Goal: Task Accomplishment & Management: Use online tool/utility

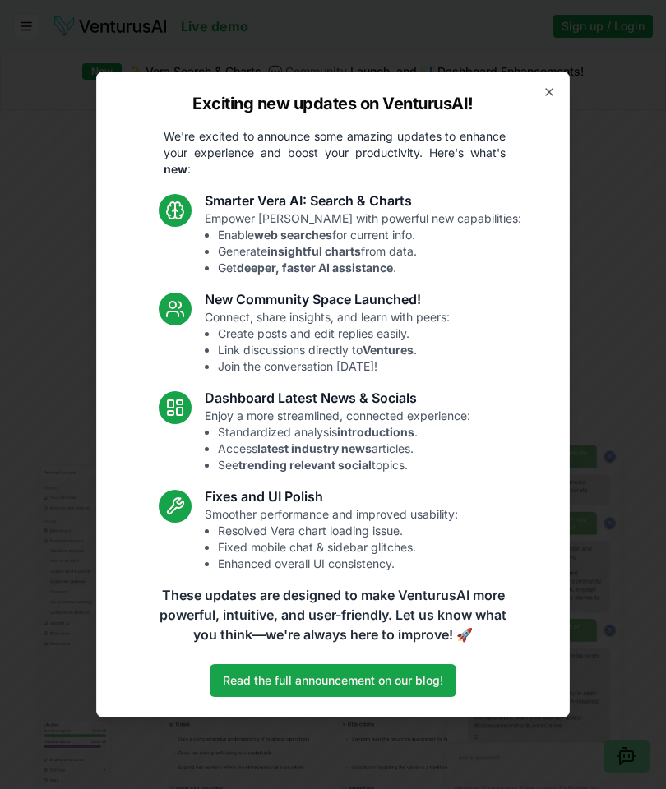
click at [547, 88] on icon "button" at bounding box center [548, 91] width 13 height 13
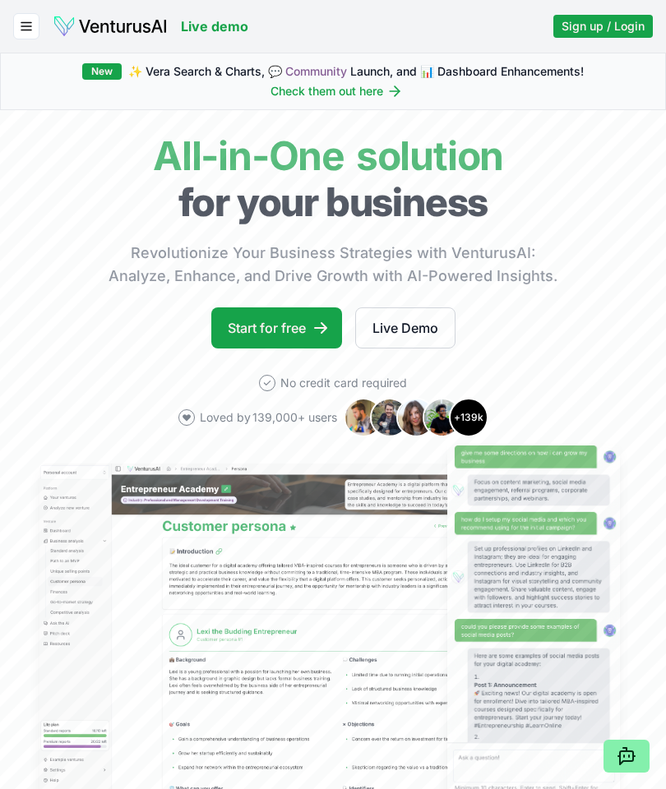
click at [36, 22] on button "button" at bounding box center [26, 26] width 26 height 26
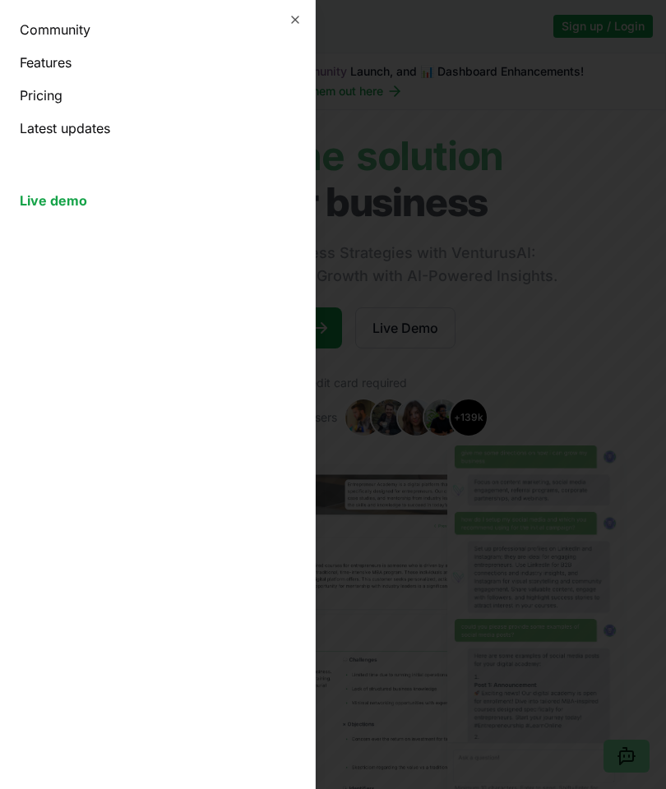
click at [100, 209] on link "Live demo" at bounding box center [157, 201] width 275 height 20
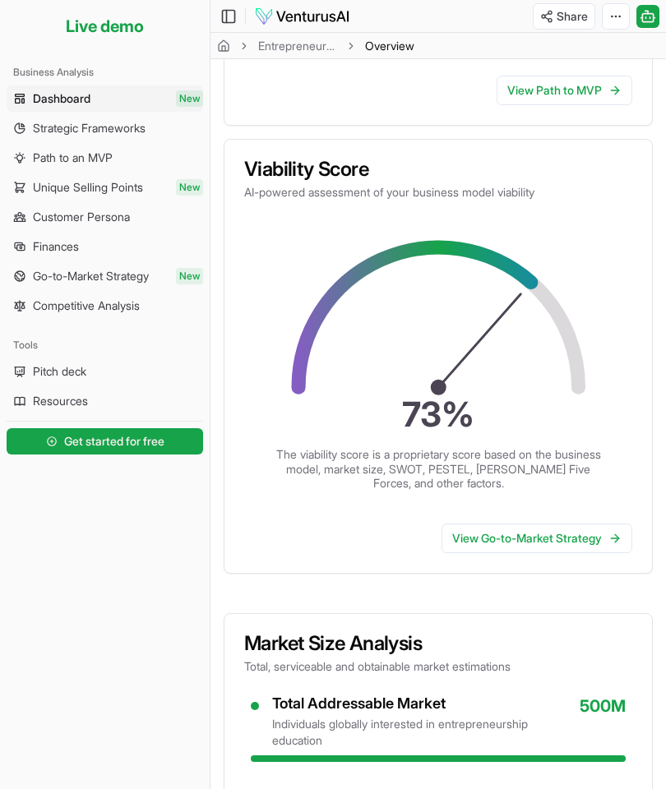
scroll to position [380, 0]
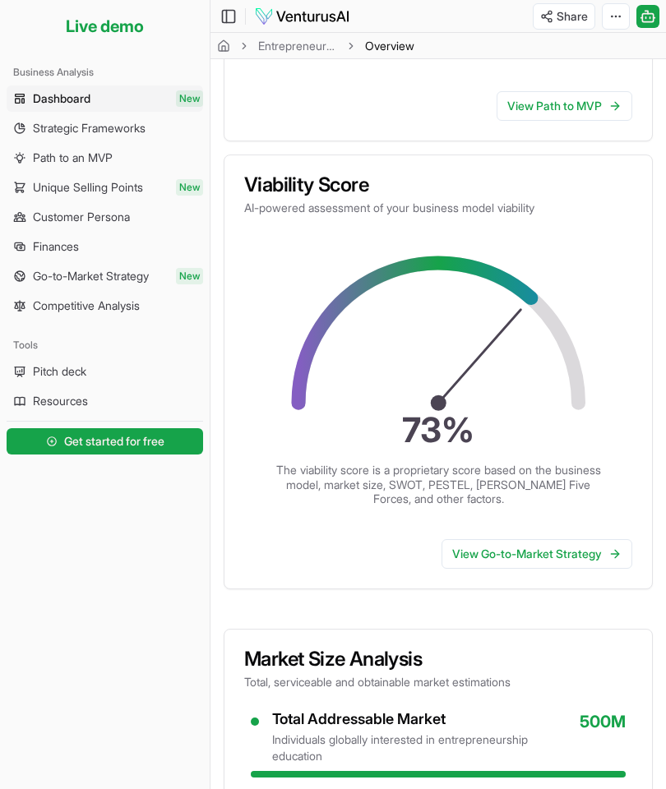
click at [150, 449] on span "Get started for free" at bounding box center [114, 441] width 100 height 16
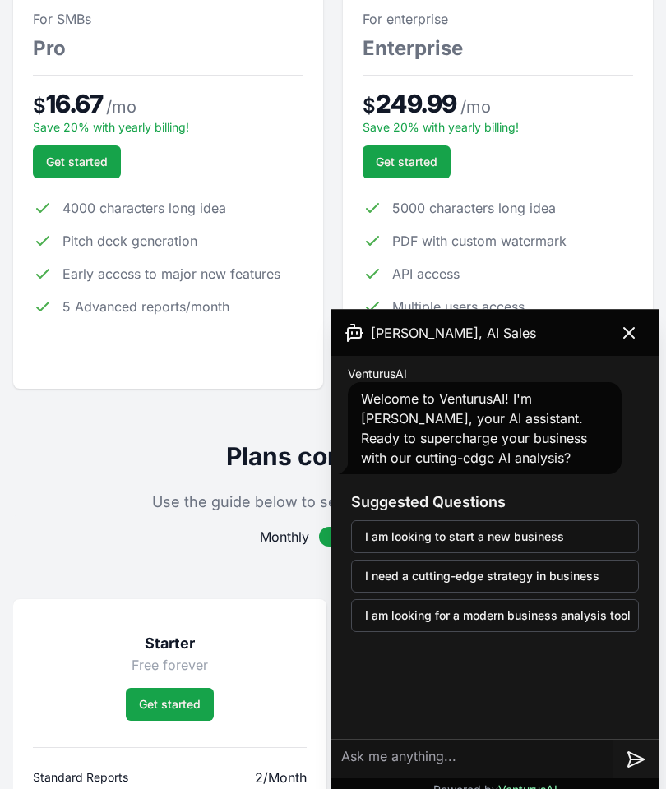
scroll to position [684, 0]
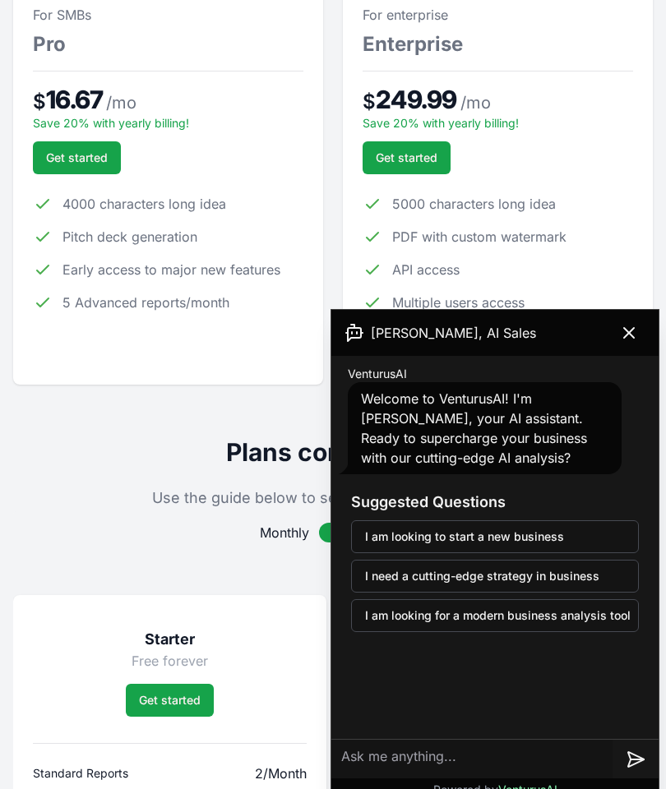
click at [635, 337] on icon at bounding box center [629, 333] width 20 height 20
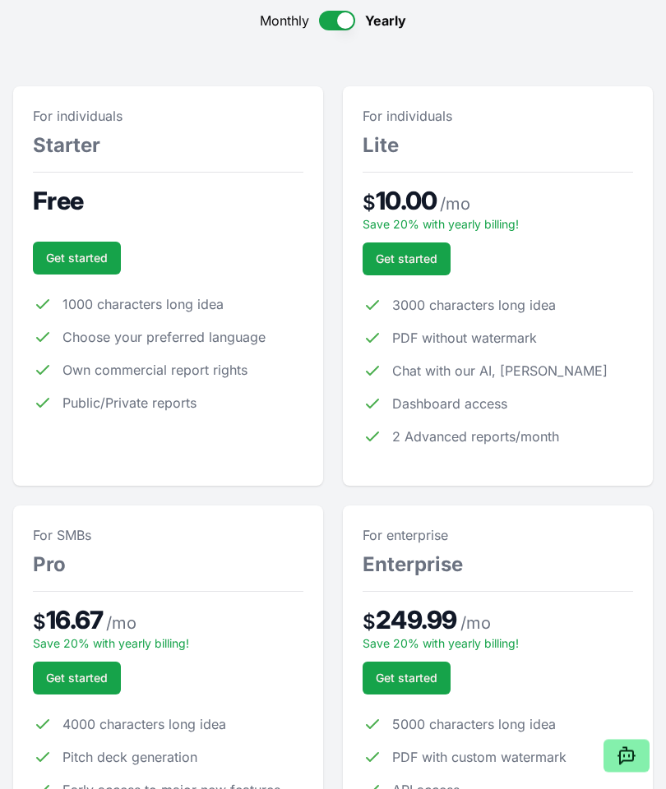
scroll to position [0, 0]
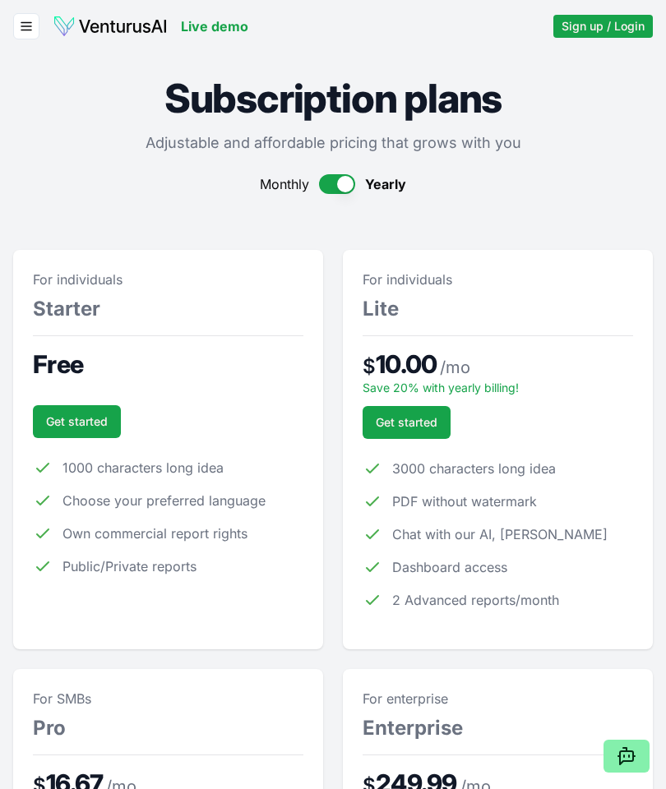
click at [108, 27] on img at bounding box center [110, 26] width 115 height 23
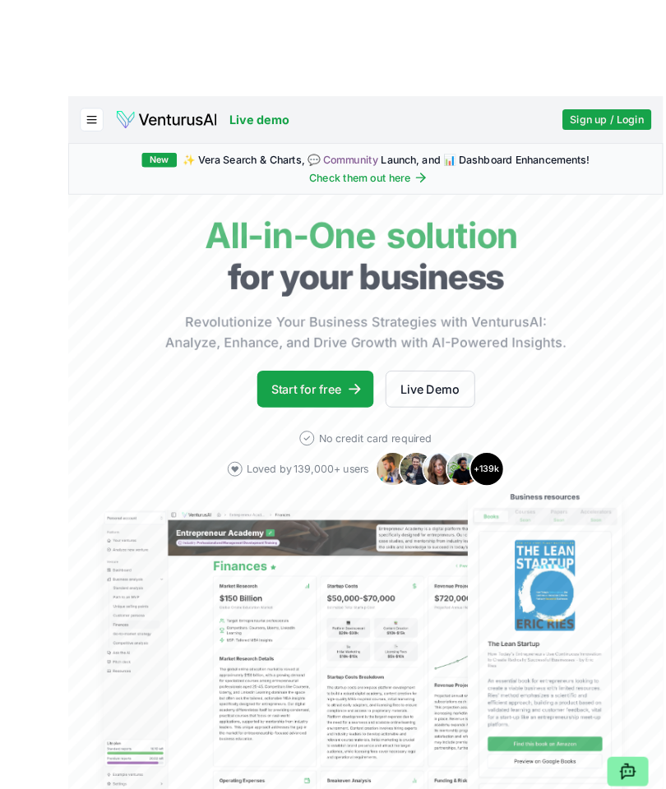
scroll to position [1, 0]
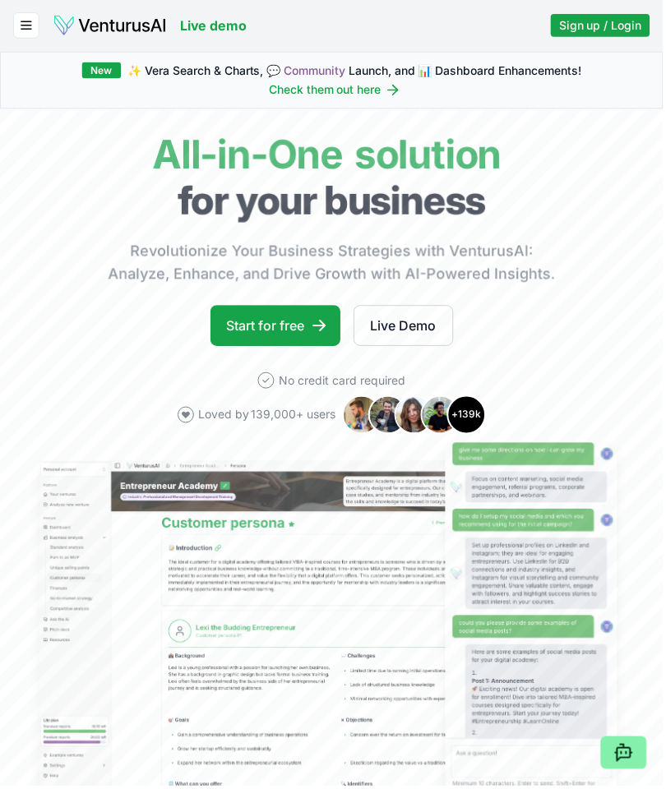
click at [606, 28] on span "Sign up / Login" at bounding box center [602, 25] width 83 height 16
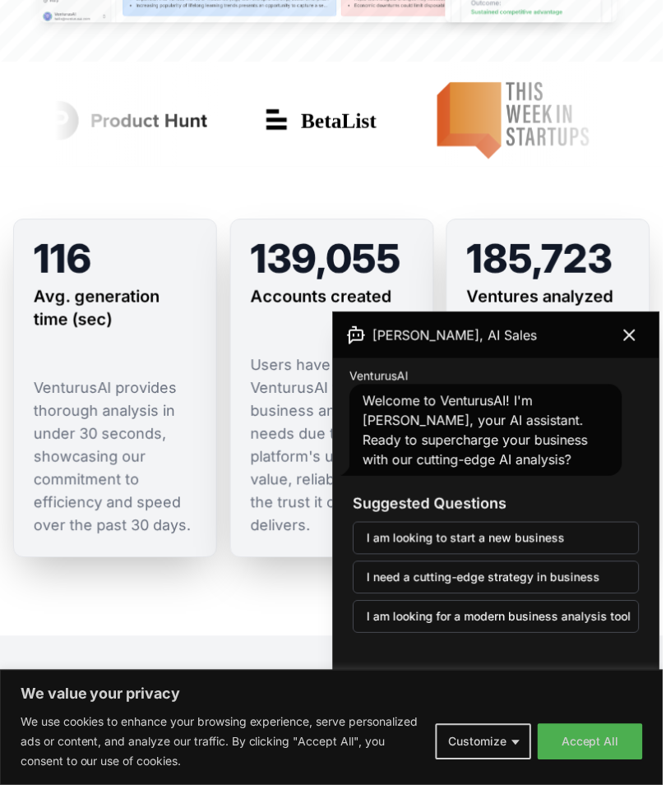
scroll to position [818, 0]
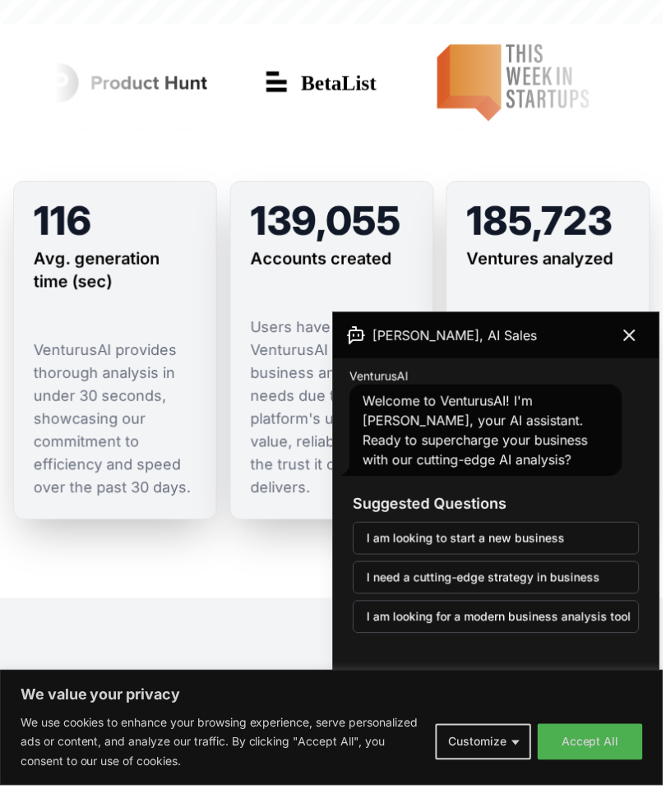
click at [641, 345] on icon at bounding box center [632, 337] width 20 height 20
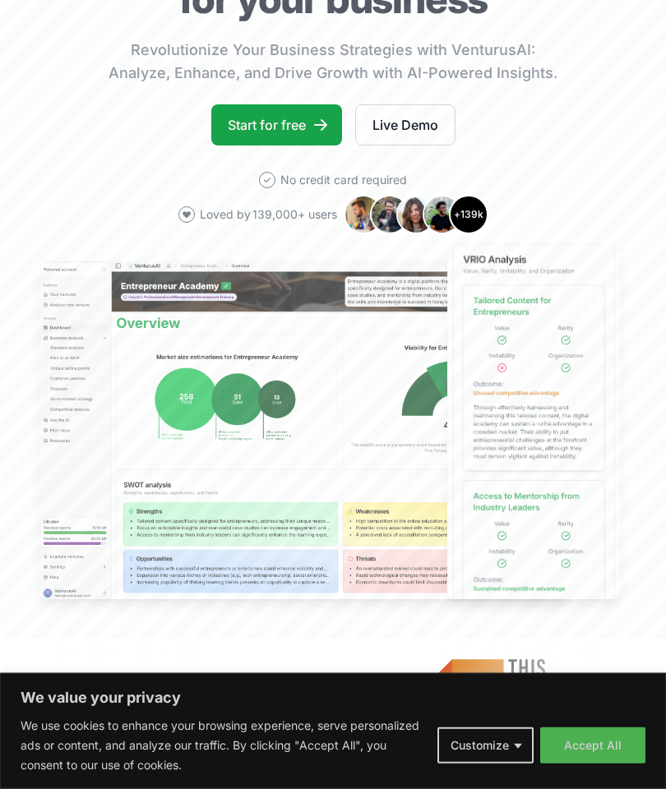
scroll to position [0, 0]
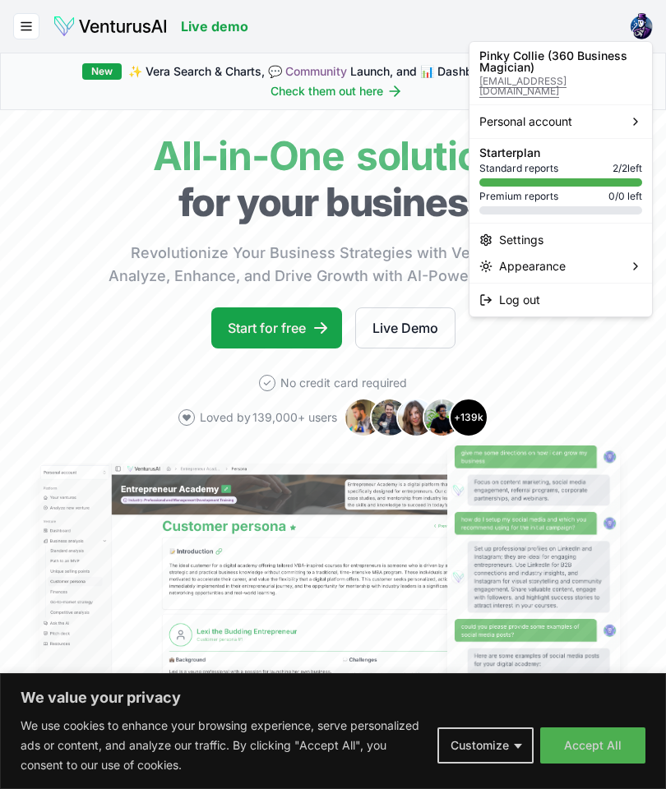
click at [573, 162] on div "Standard reports 2 / 2 left" at bounding box center [560, 168] width 163 height 13
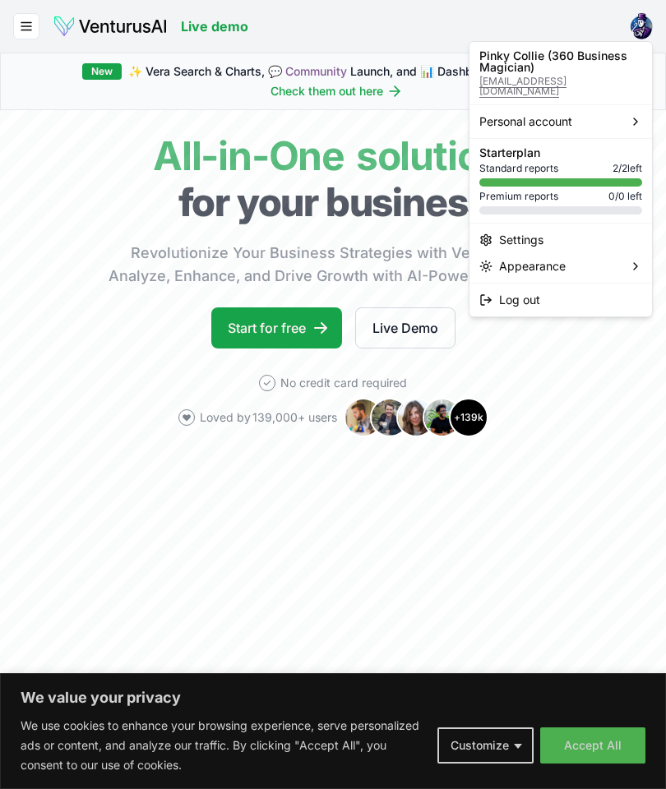
click at [35, 22] on html "We value your privacy We use cookies to enhance your browsing experience, serve…" at bounding box center [333, 394] width 666 height 789
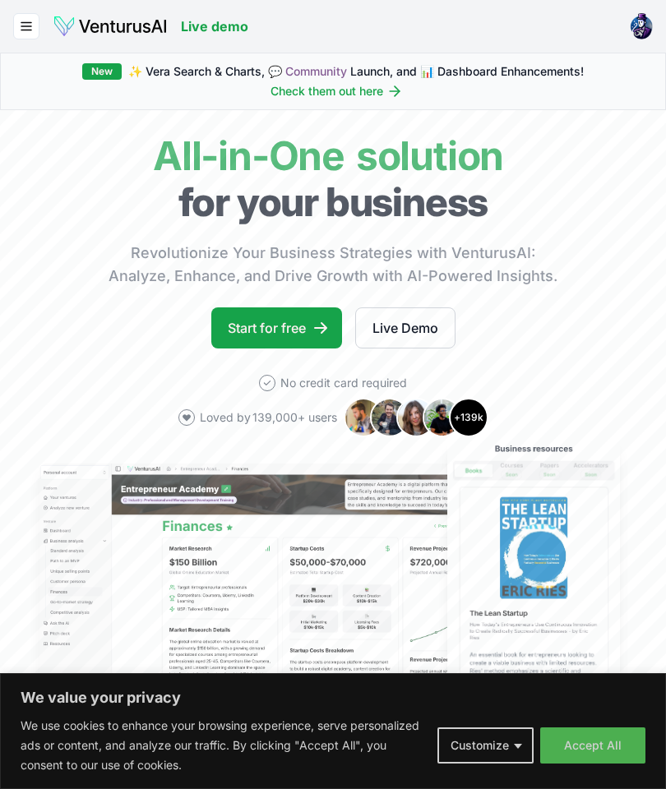
click at [9, 21] on div "Live demo Your ventures Community Features Pricing Latest updates Live demo" at bounding box center [333, 26] width 666 height 53
click at [23, 30] on line "button" at bounding box center [26, 30] width 10 height 0
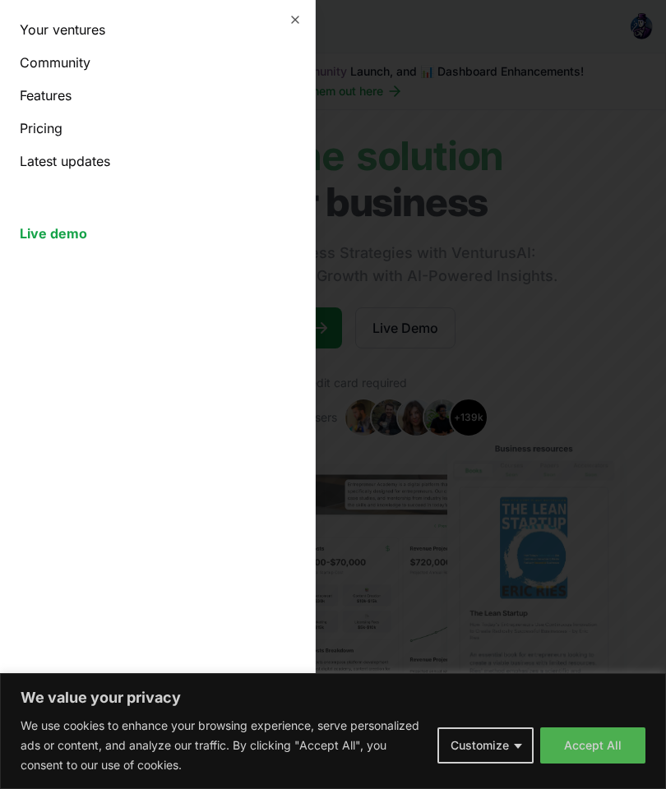
click at [63, 94] on link "Features" at bounding box center [157, 95] width 275 height 20
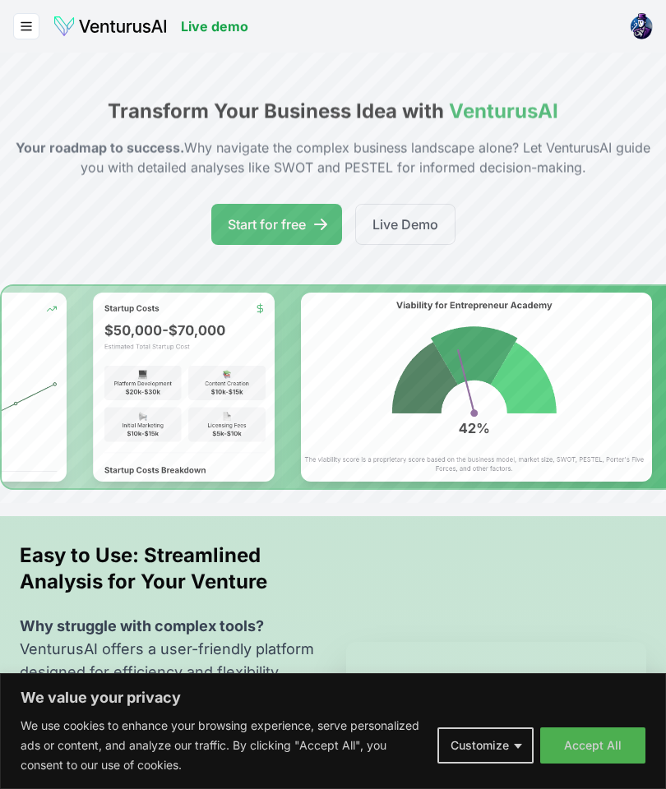
click at [33, 27] on icon "button" at bounding box center [26, 26] width 15 height 20
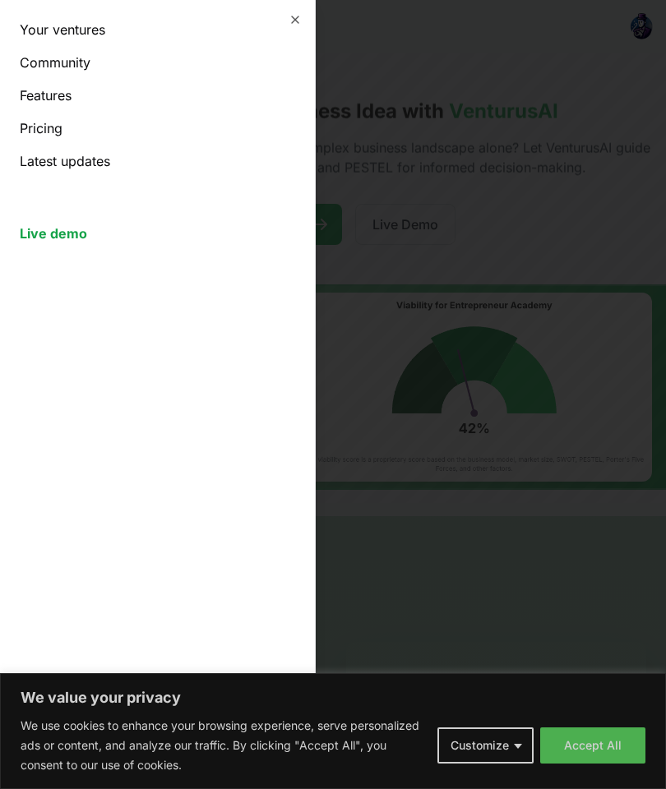
click at [85, 25] on link "Your ventures" at bounding box center [157, 30] width 275 height 20
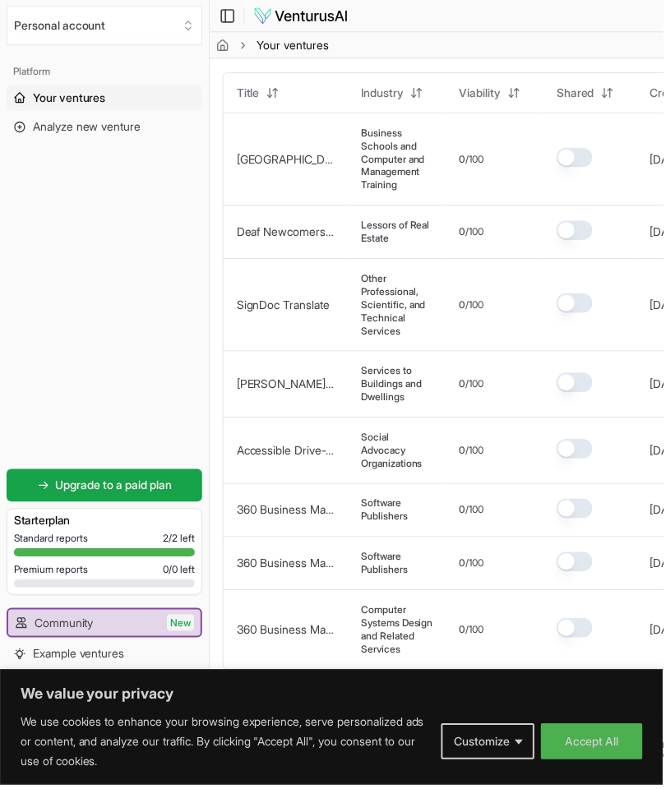
scroll to position [87, 0]
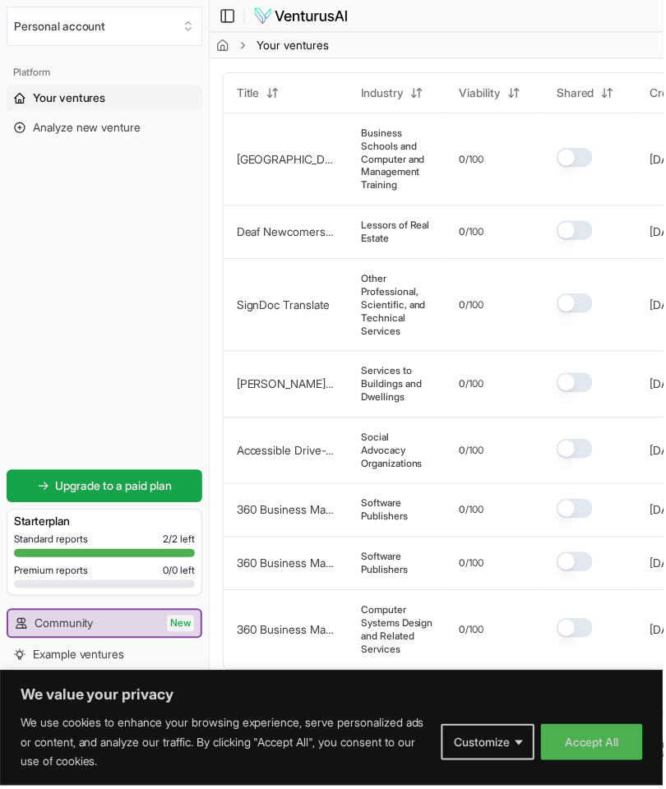
click at [348, 558] on td "360 Business Magician Platform" at bounding box center [286, 565] width 125 height 53
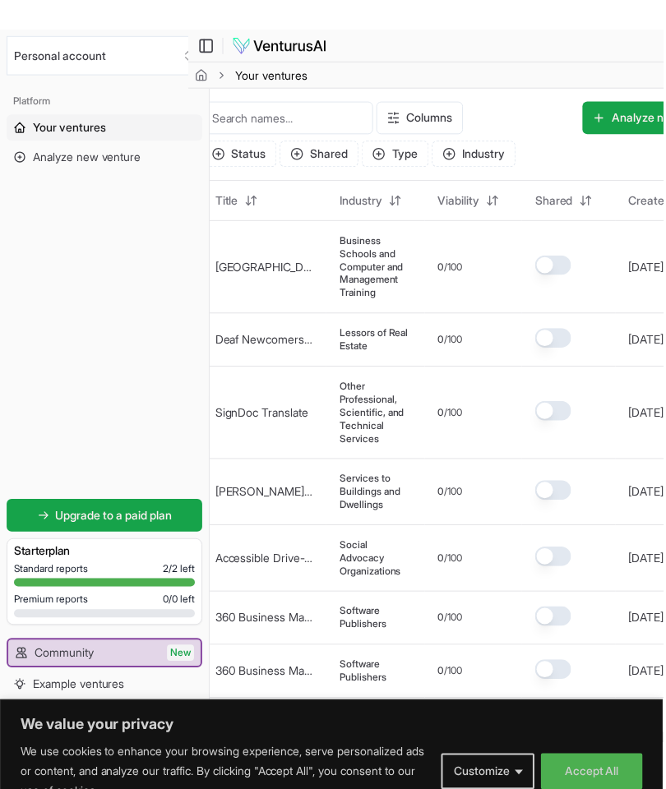
scroll to position [0, 0]
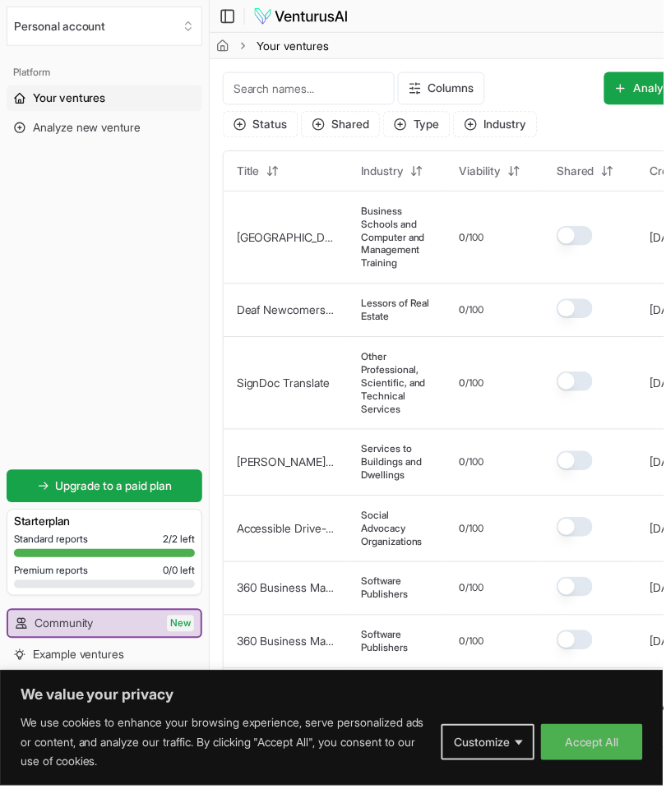
click at [105, 96] on span "Your ventures" at bounding box center [69, 98] width 73 height 16
click at [120, 130] on span "Analyze new venture" at bounding box center [87, 128] width 108 height 16
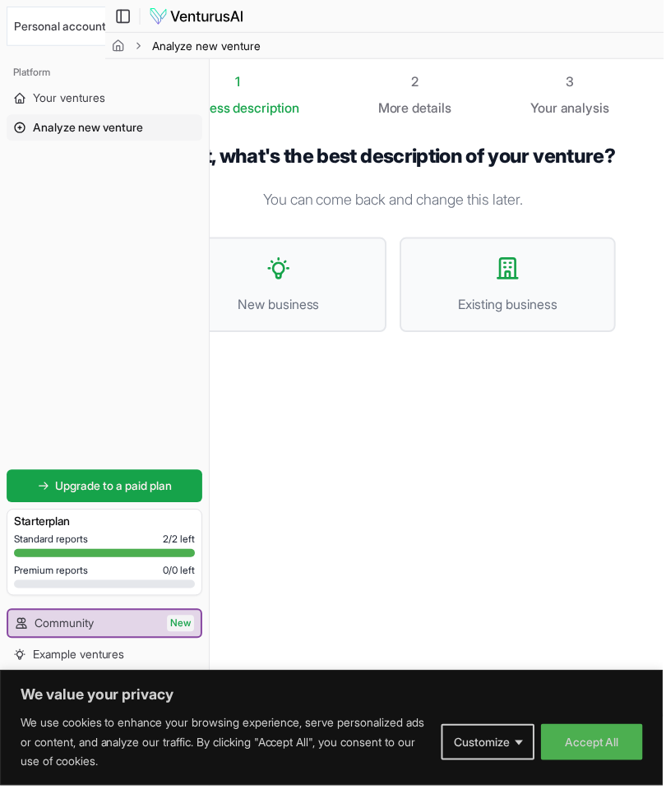
click at [318, 308] on button "New business" at bounding box center [279, 285] width 217 height 95
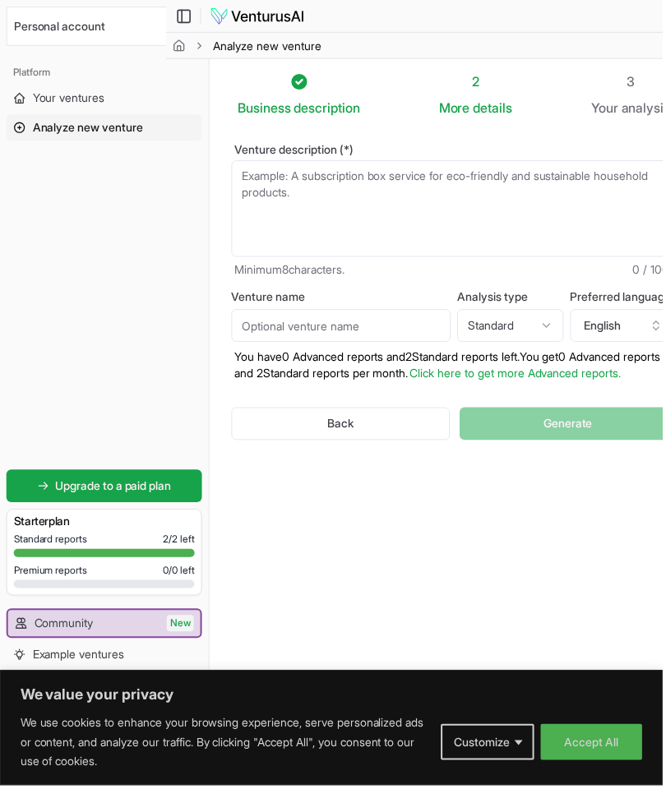
scroll to position [0, 45]
click at [383, 164] on textarea "Venture description (*)" at bounding box center [454, 209] width 447 height 97
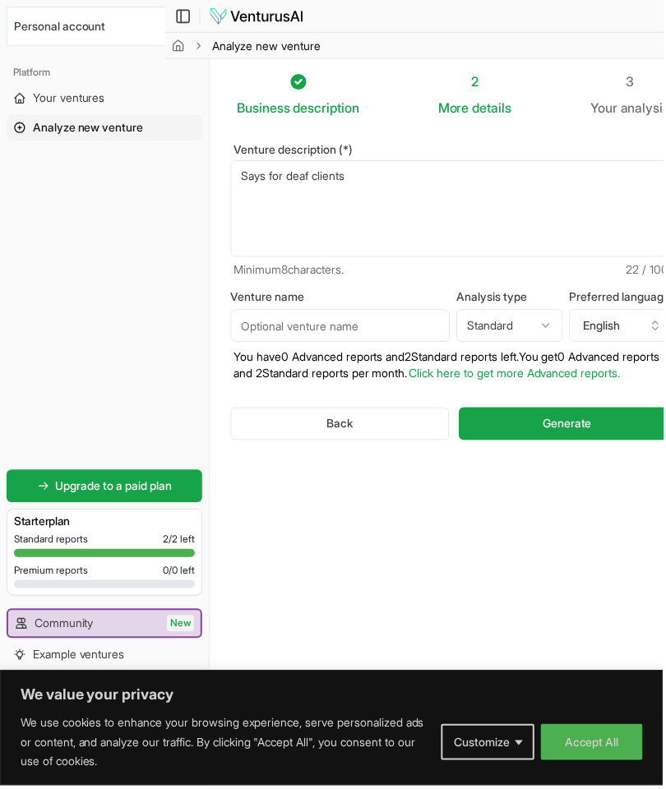
click at [247, 162] on textarea "Says for deaf clients" at bounding box center [455, 209] width 447 height 97
click at [246, 161] on textarea "Says for deaf clients" at bounding box center [455, 209] width 447 height 97
click at [251, 169] on textarea "Says for deaf clients" at bounding box center [455, 209] width 447 height 97
click at [467, 182] on textarea "Content creator kits for deaf clients" at bounding box center [455, 209] width 447 height 97
click at [419, 176] on textarea "Content creator kits for deaf clients" at bounding box center [455, 209] width 447 height 97
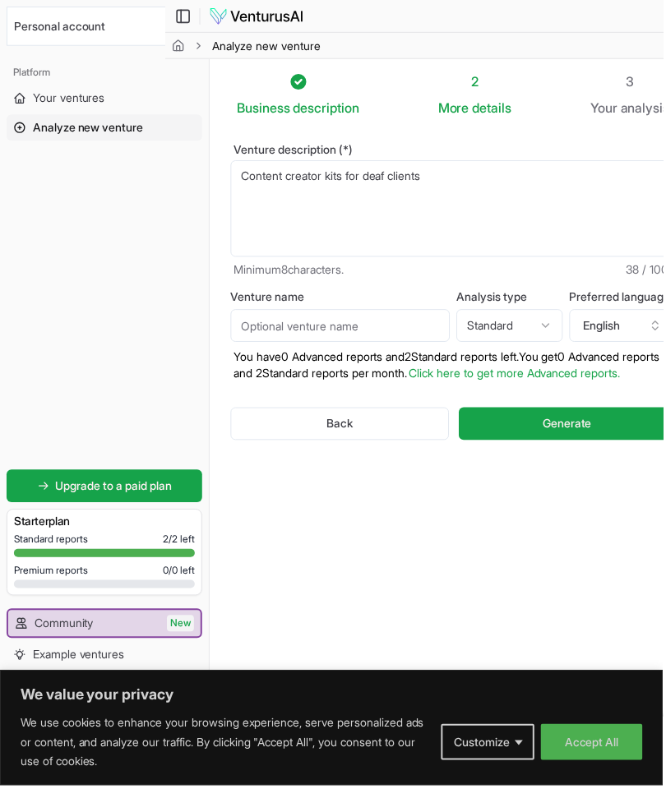
click at [418, 176] on textarea "Content creator kits for deaf clients" at bounding box center [455, 209] width 447 height 97
type textarea "Content creator kits for deaf influencers"
click at [595, 436] on button "Generate" at bounding box center [570, 425] width 218 height 33
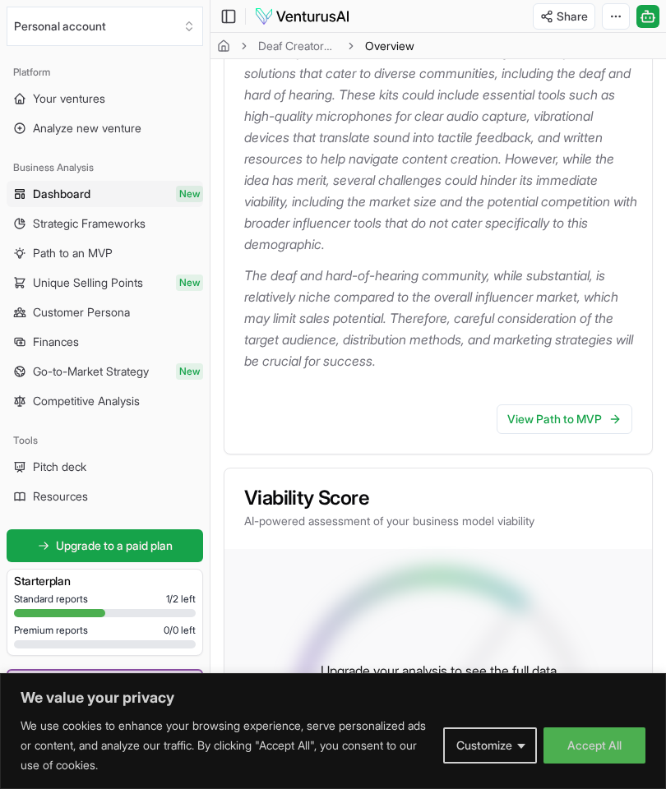
scroll to position [332, 0]
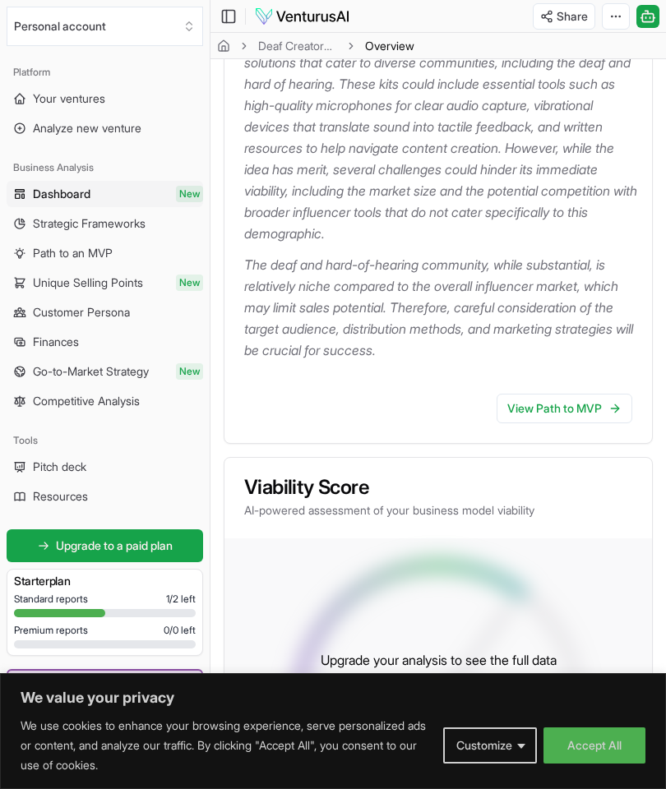
click at [602, 419] on link "View Path to MVP" at bounding box center [564, 409] width 136 height 30
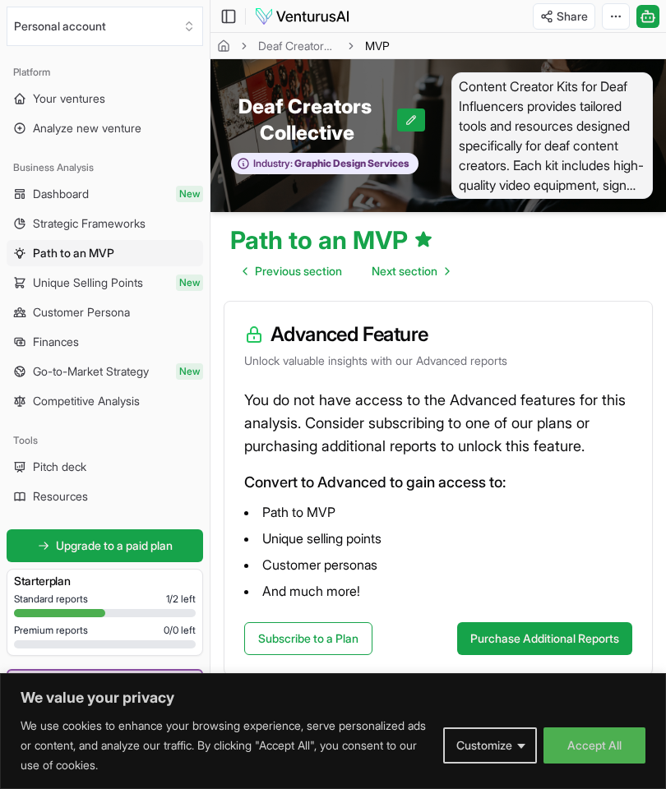
click at [122, 188] on link "Dashboard New" at bounding box center [105, 194] width 196 height 26
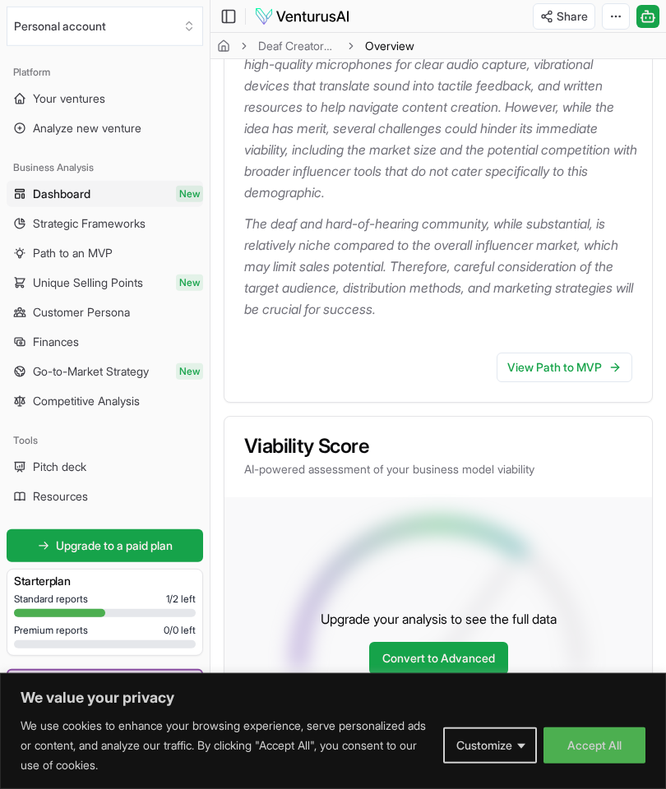
scroll to position [385, 0]
click at [565, 370] on link "View Path to MVP" at bounding box center [564, 367] width 136 height 30
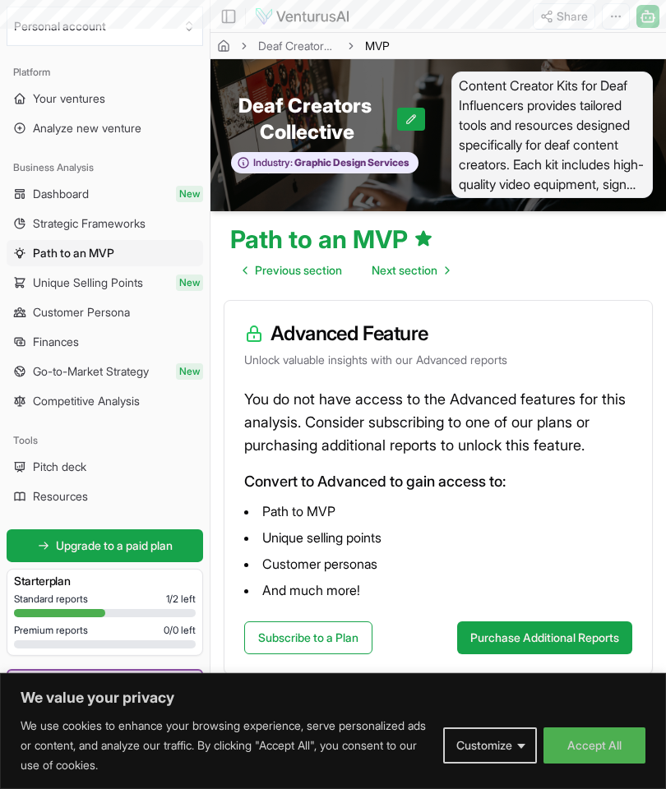
scroll to position [62, 0]
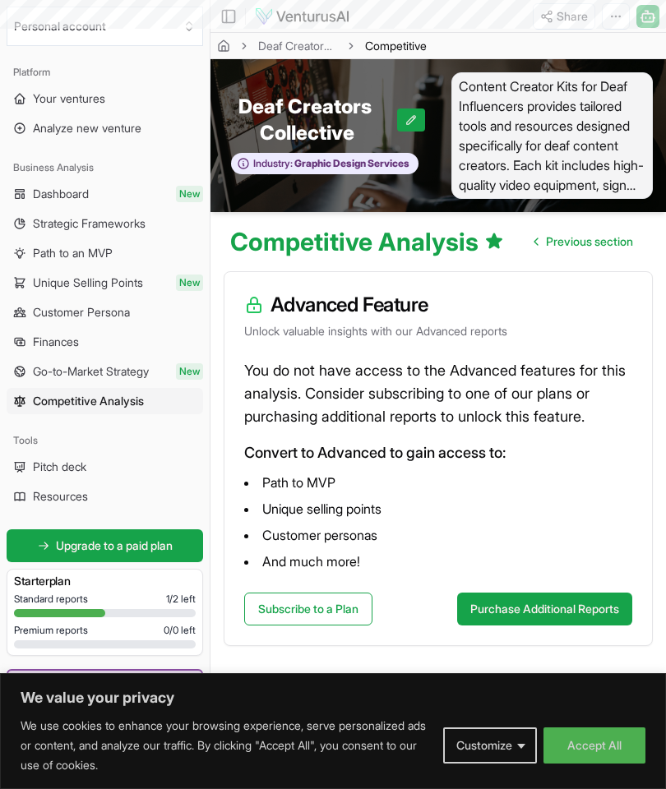
click at [90, 429] on div "Tools" at bounding box center [105, 440] width 196 height 26
click at [104, 473] on link "Pitch deck" at bounding box center [105, 467] width 196 height 26
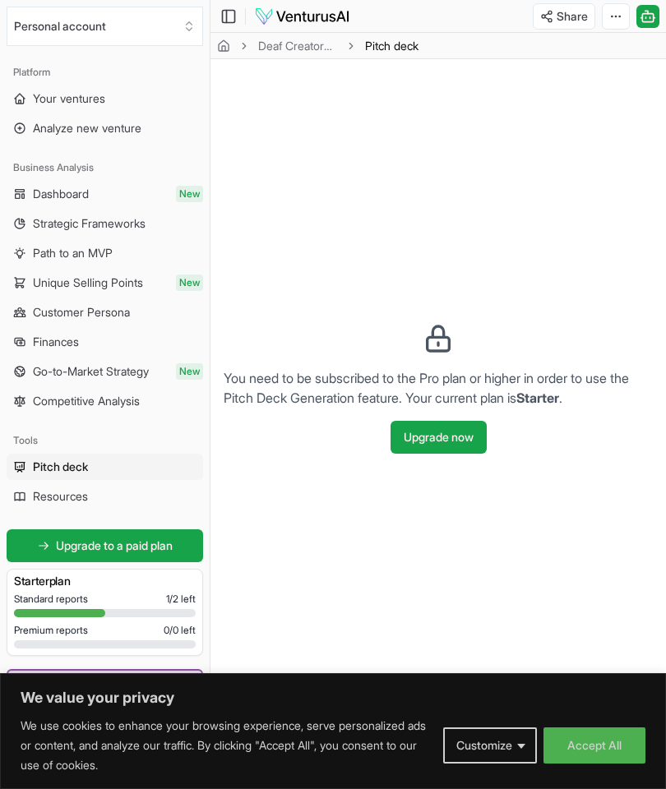
click at [104, 530] on link "Upgrade to a paid plan" at bounding box center [105, 545] width 196 height 33
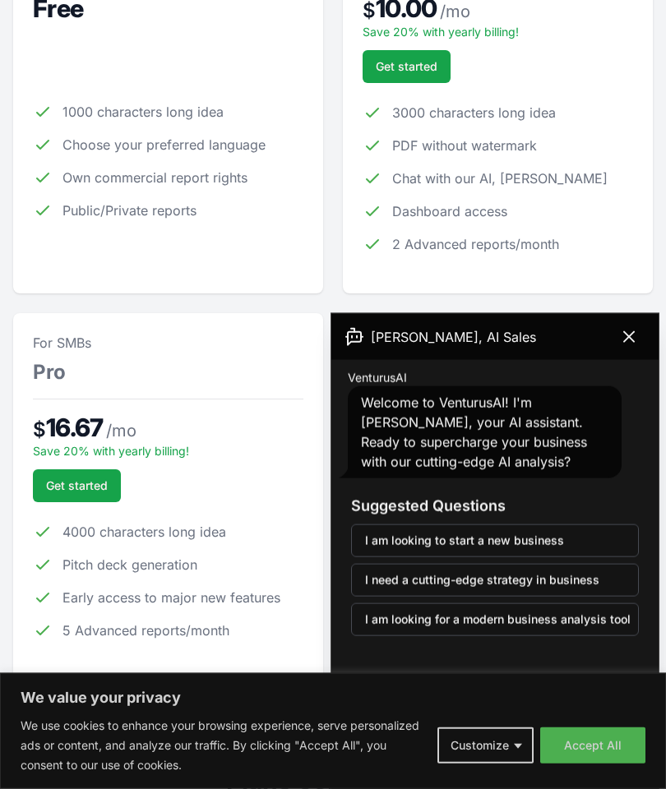
scroll to position [362, 0]
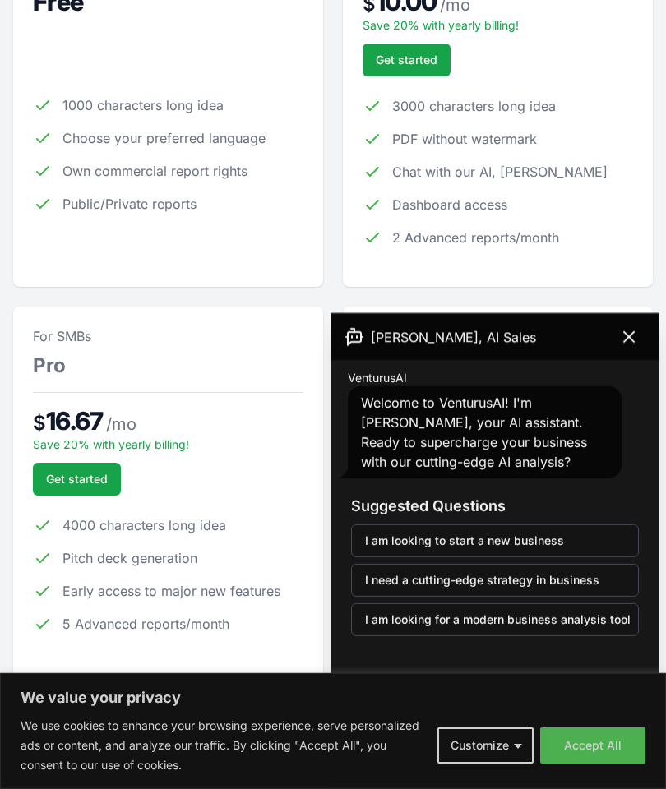
click at [622, 337] on icon at bounding box center [629, 337] width 20 height 20
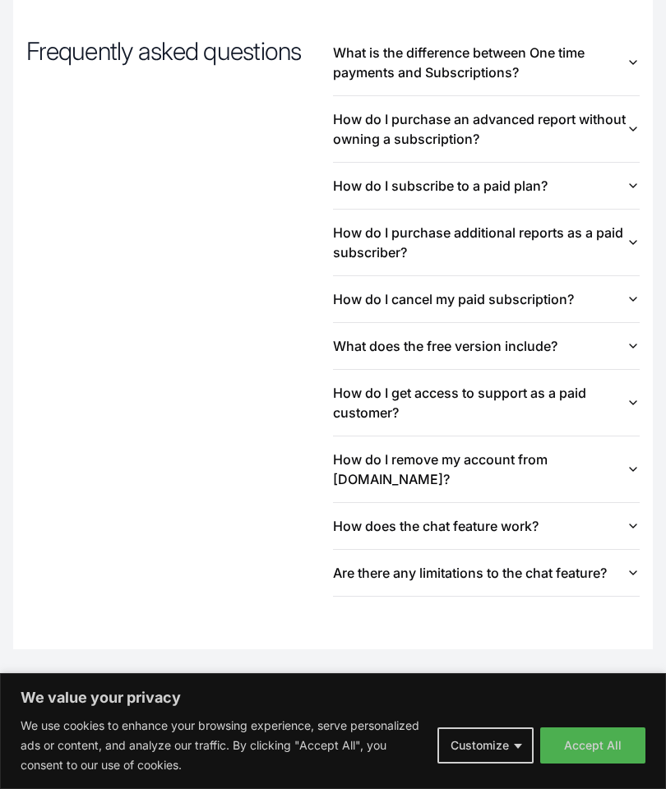
scroll to position [2625, 0]
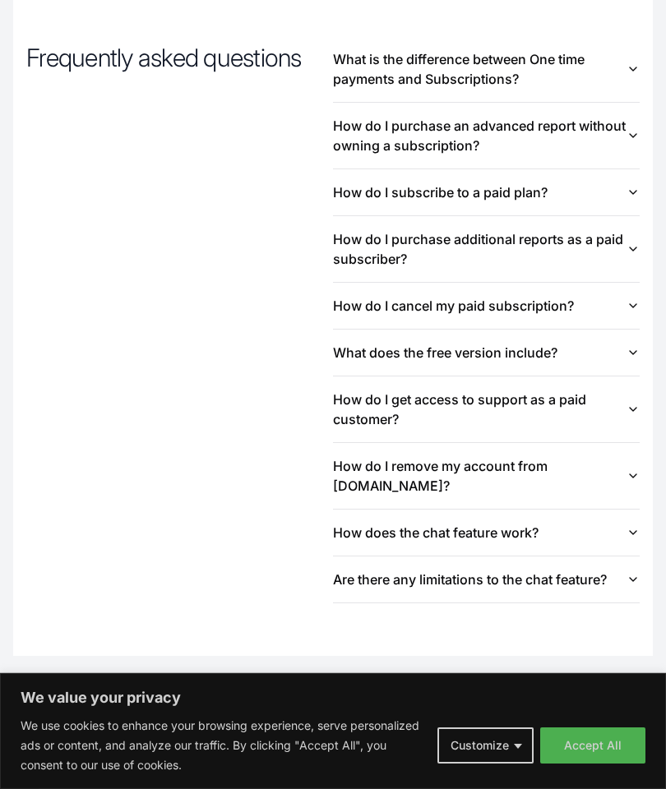
click at [486, 763] on button "Customize" at bounding box center [485, 745] width 96 height 36
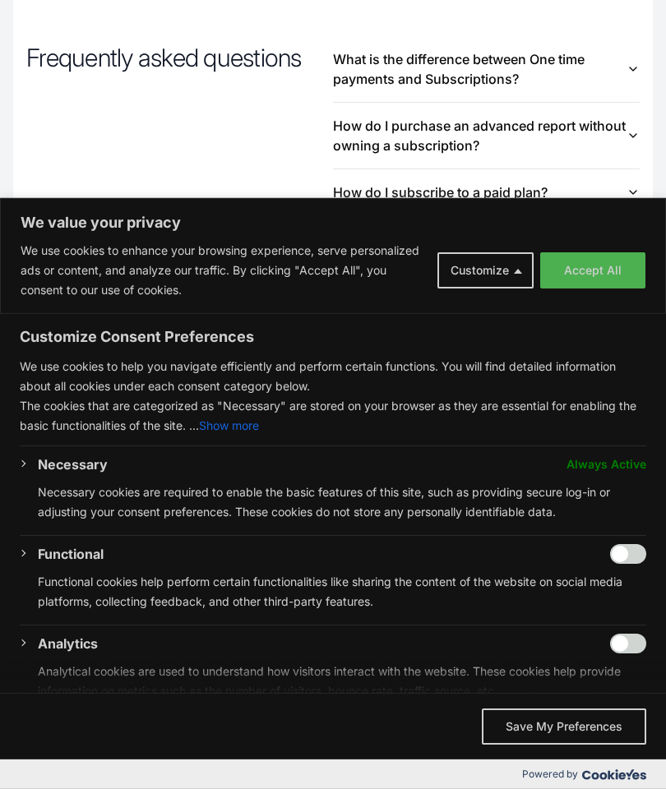
click at [565, 745] on button "Save My Preferences" at bounding box center [564, 726] width 164 height 36
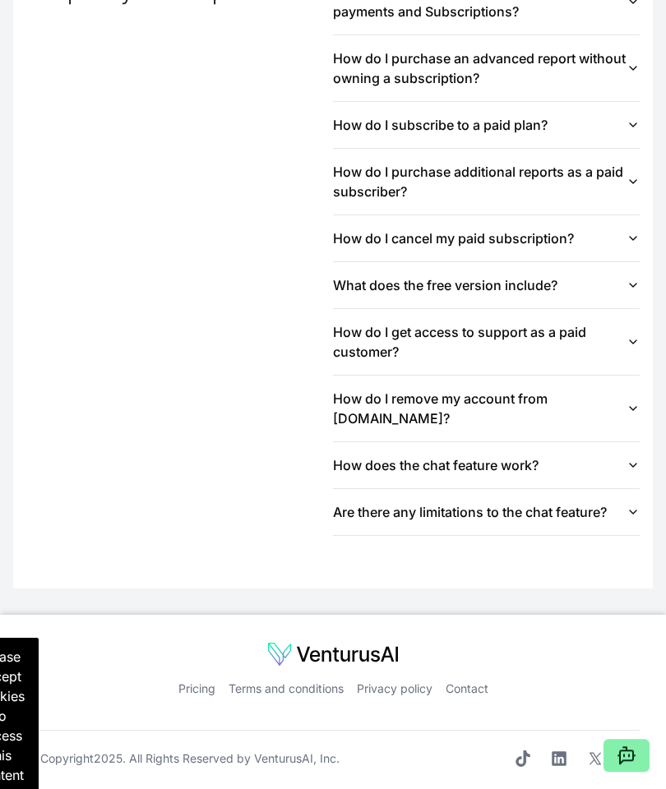
scroll to position [2691, 0]
click at [288, 693] on link "Terms and conditions" at bounding box center [285, 689] width 115 height 14
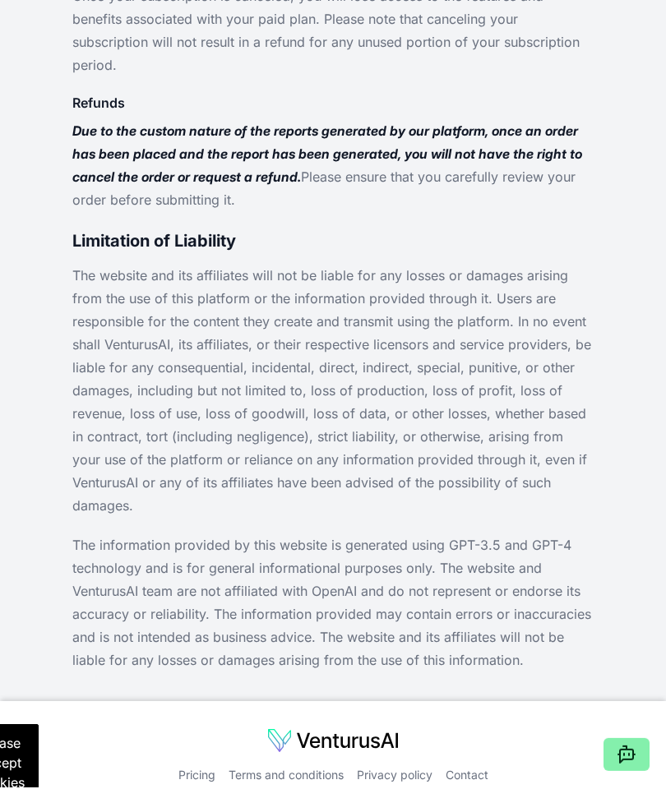
scroll to position [2008, 0]
